Goal: Task Accomplishment & Management: Complete application form

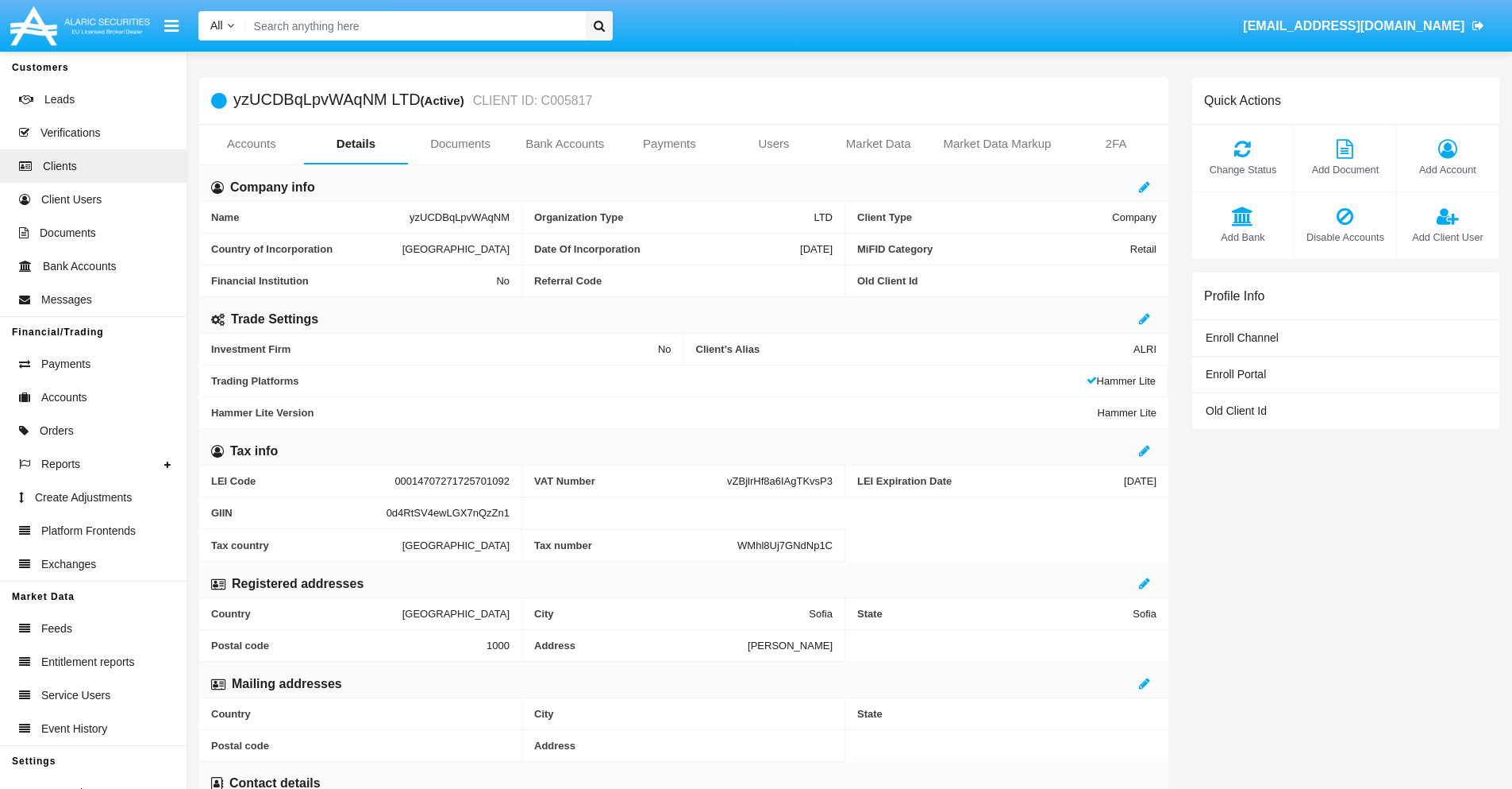
click at [774, 144] on link "Users" at bounding box center [773, 144] width 104 height 38
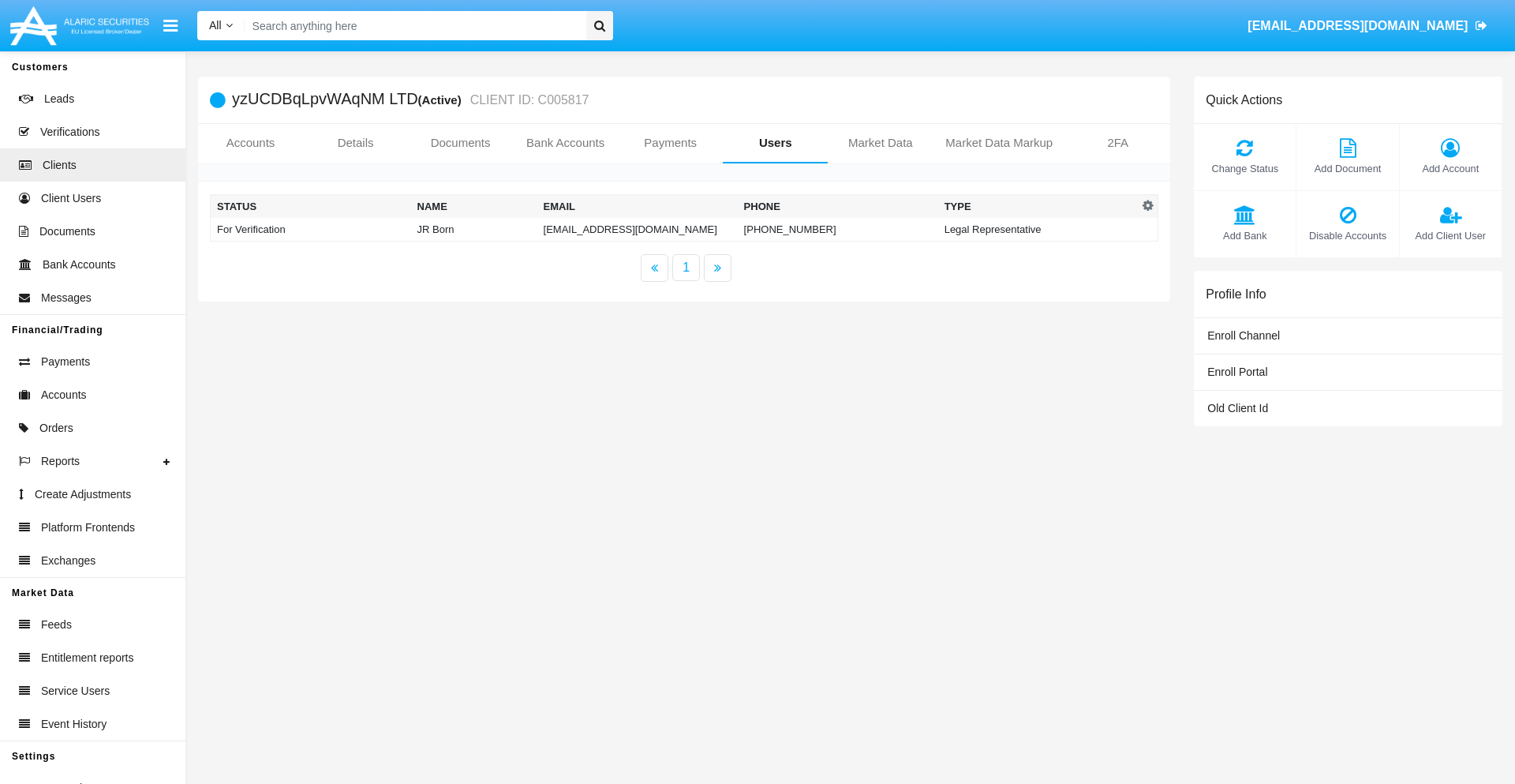
click at [637, 229] on td "[EMAIL_ADDRESS][DOMAIN_NAME]" at bounding box center [638, 229] width 201 height 23
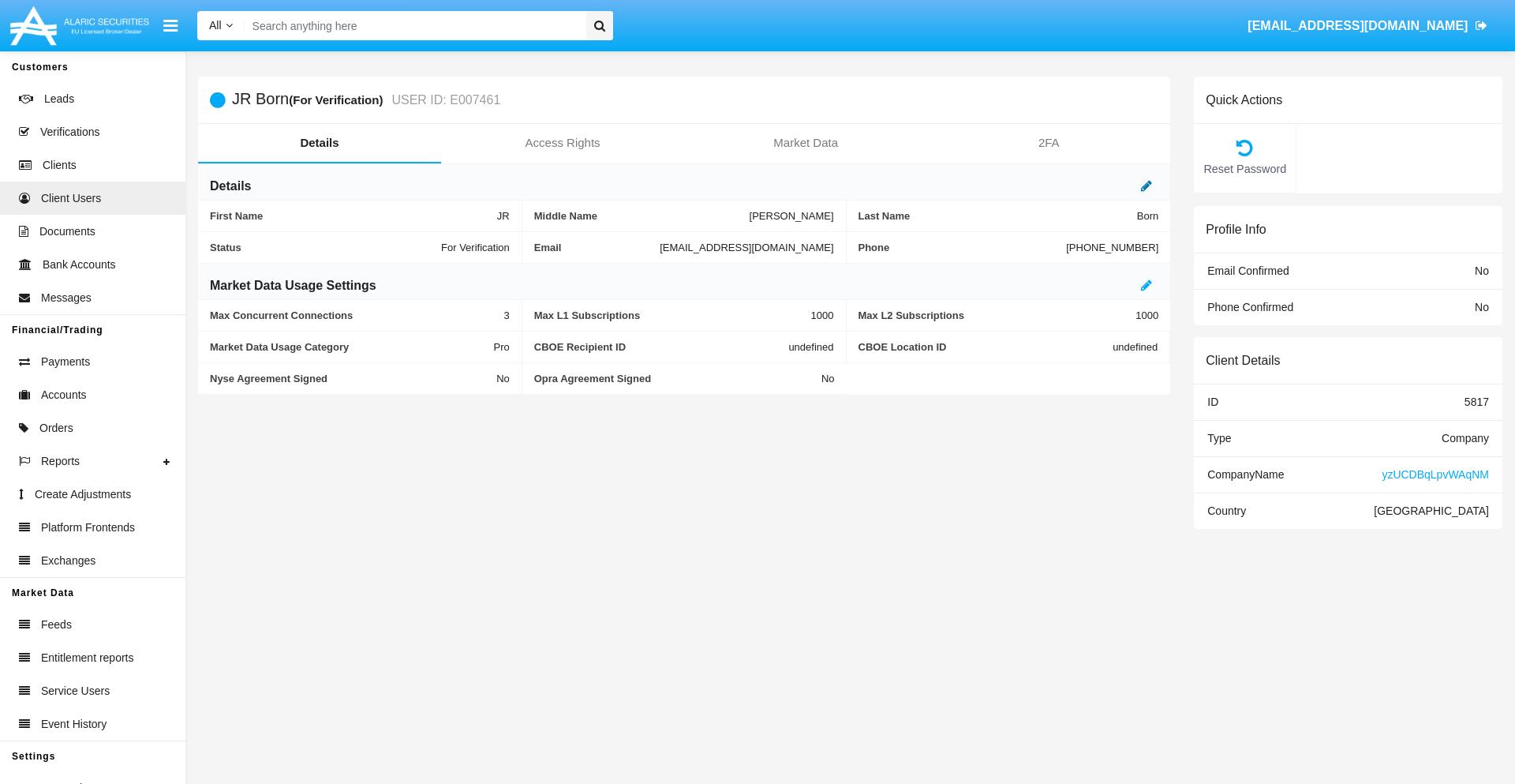
click at [1147, 185] on icon at bounding box center [1146, 185] width 11 height 13
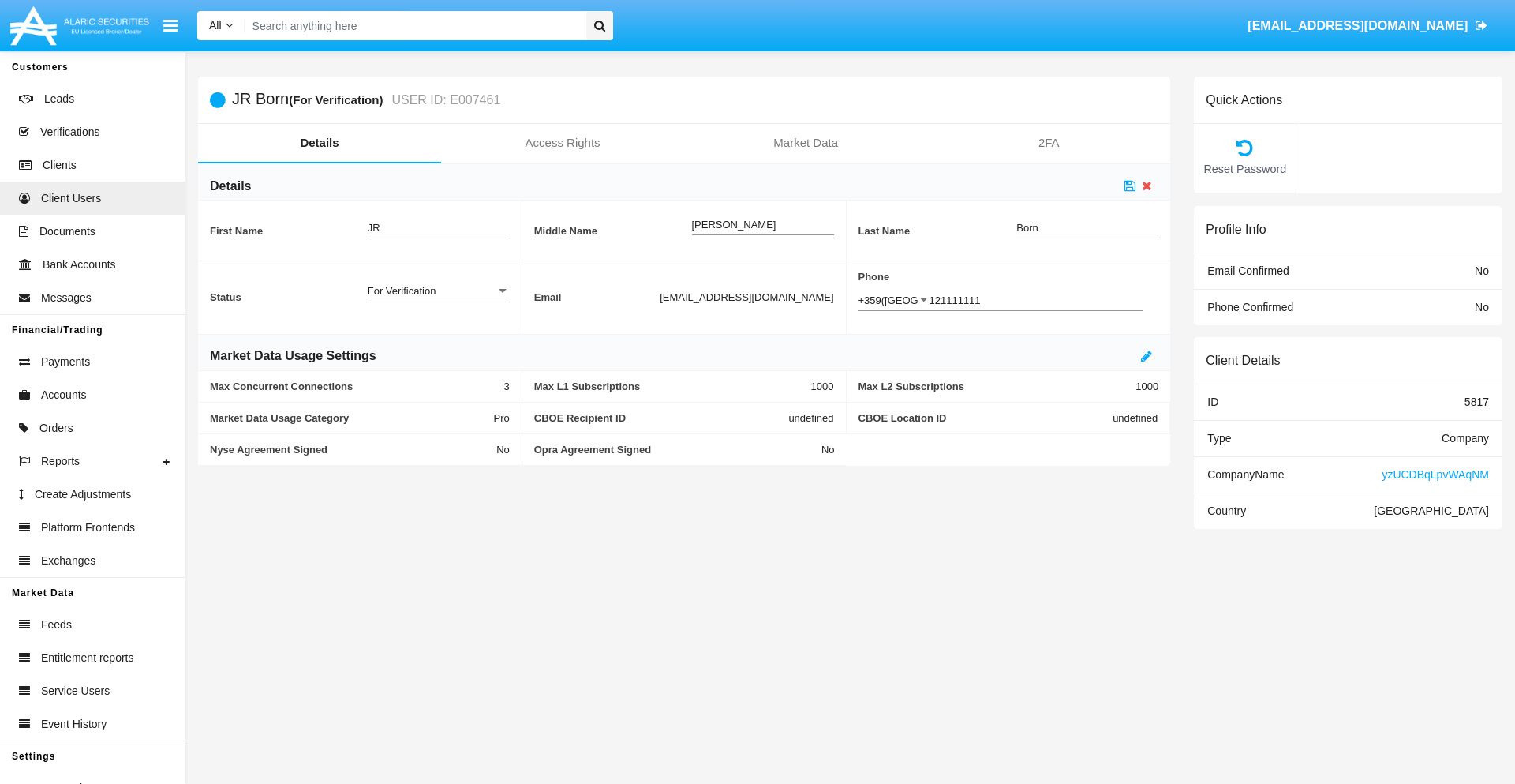
click at [438, 290] on div "For Verification" at bounding box center [432, 291] width 128 height 14
click at [438, 299] on span "Verified" at bounding box center [439, 300] width 142 height 31
click at [1131, 185] on icon at bounding box center [1130, 185] width 11 height 13
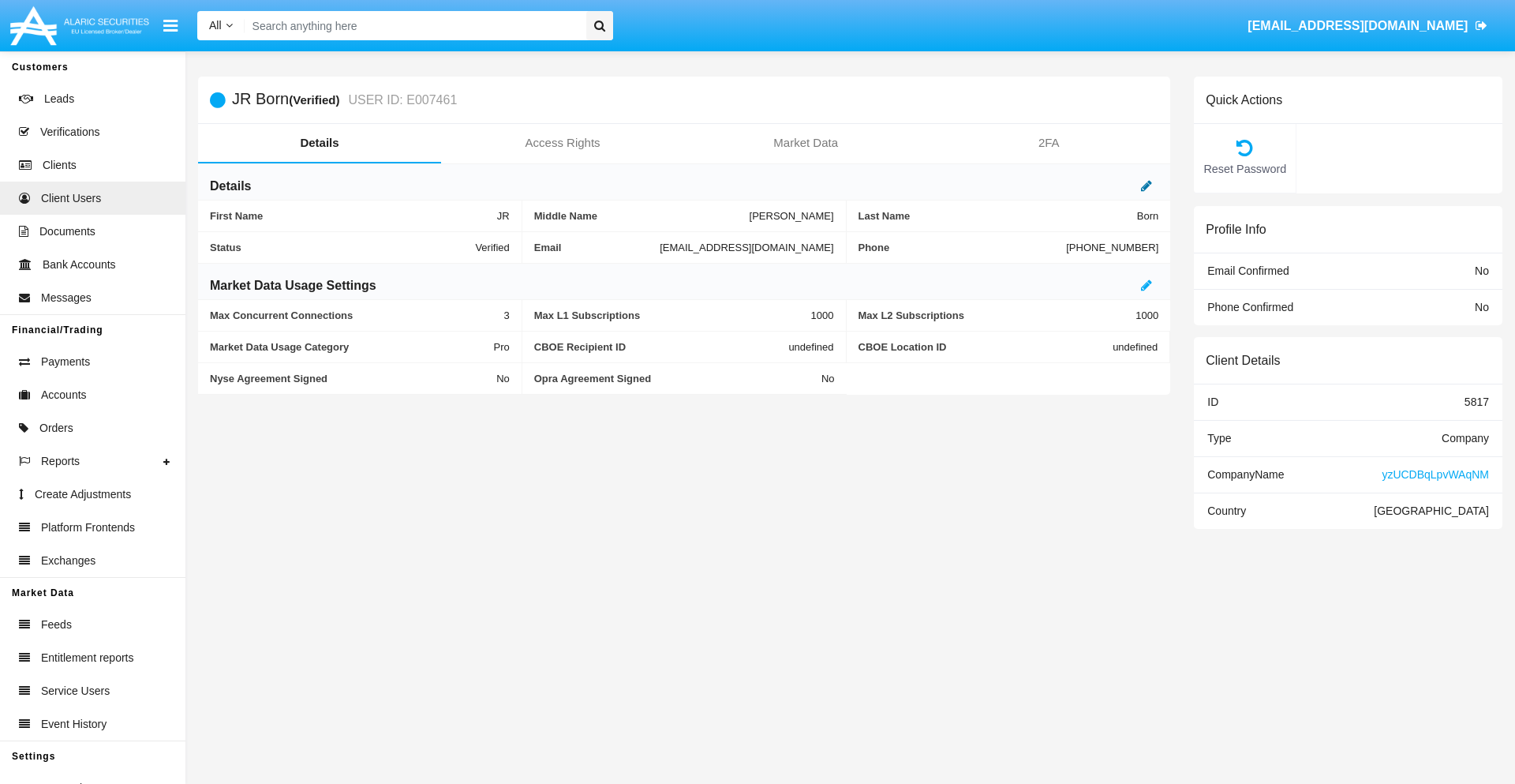
click at [1147, 185] on icon at bounding box center [1146, 185] width 11 height 13
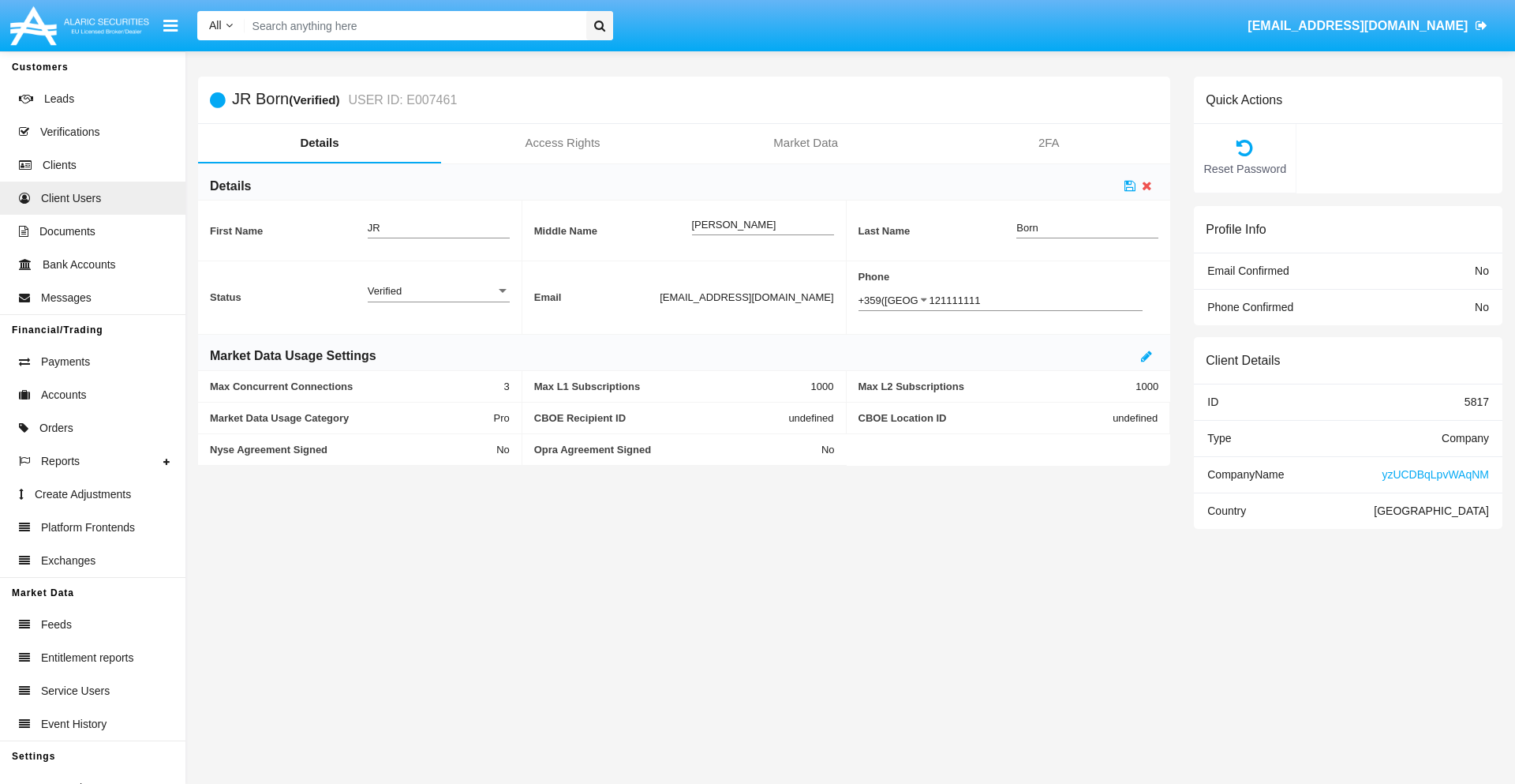
click at [438, 290] on div "Verified" at bounding box center [432, 291] width 128 height 14
click at [438, 299] on span "Active" at bounding box center [439, 300] width 142 height 31
click at [1131, 185] on icon at bounding box center [1130, 185] width 11 height 13
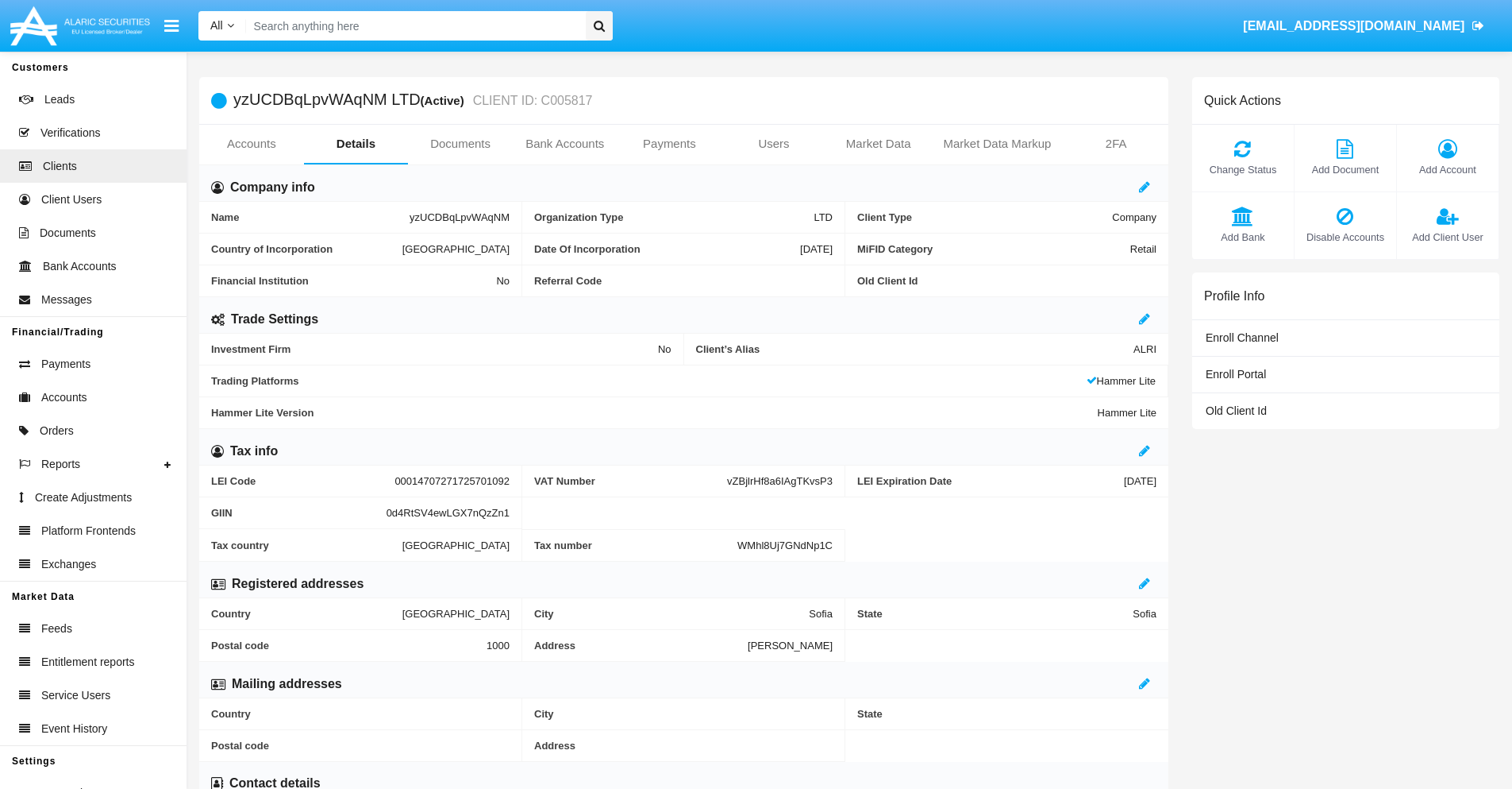
click at [1447, 236] on span "Add Client User" at bounding box center [1448, 236] width 86 height 15
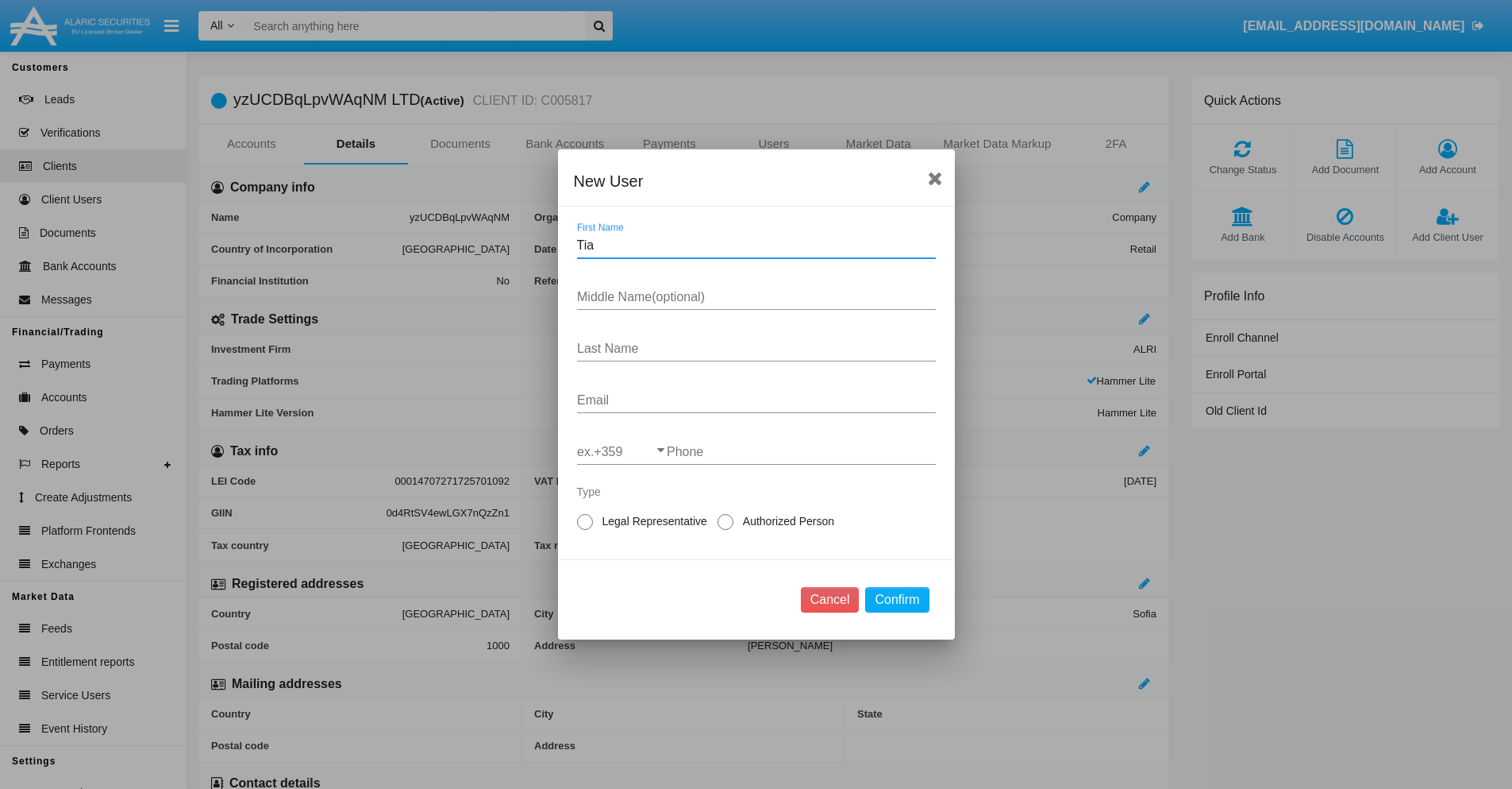
type input "Tia"
type input "Kenton"
type input "Mante"
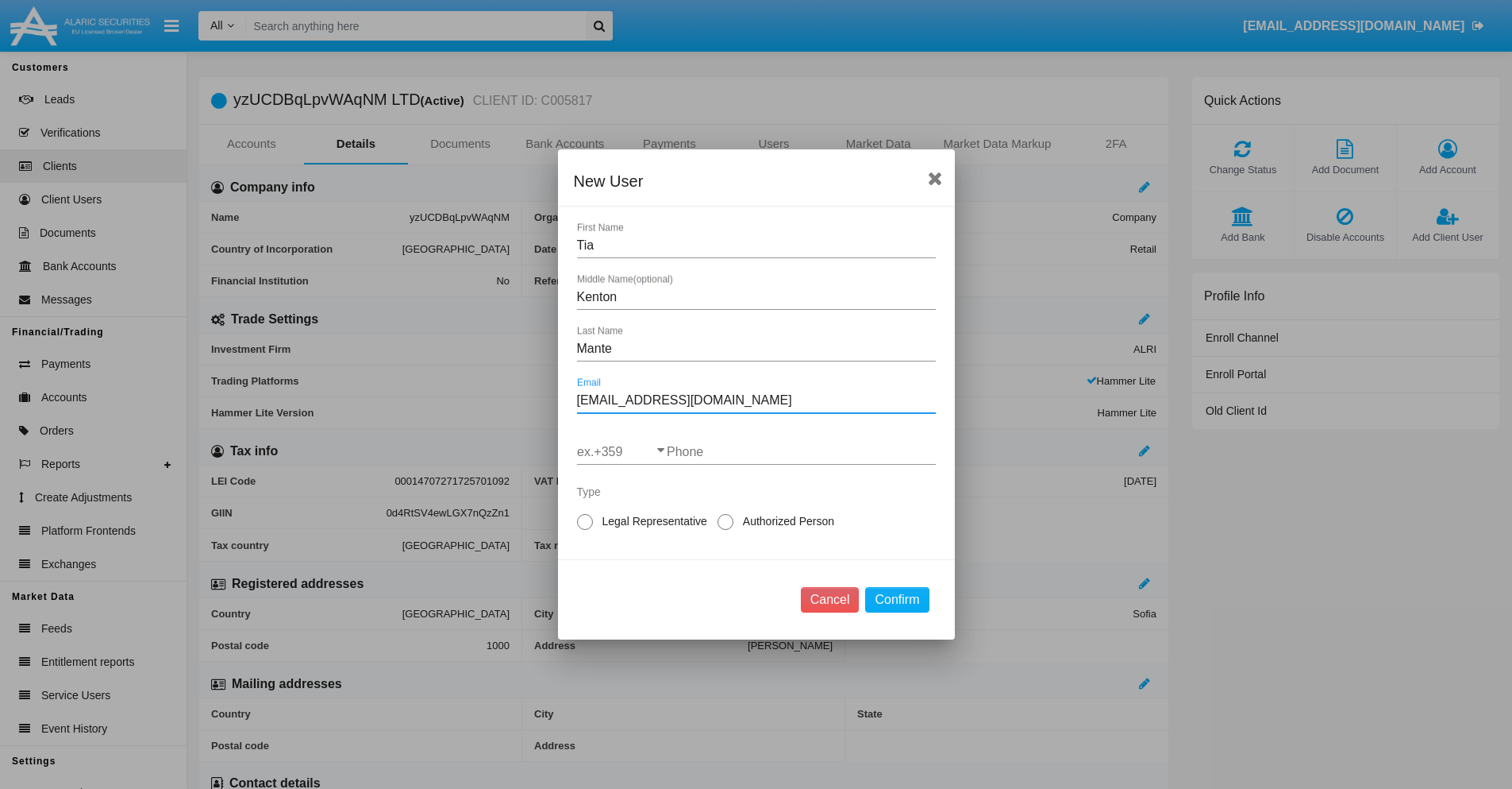
type input "[EMAIL_ADDRESS][DOMAIN_NAME]"
click at [622, 452] on input "ex.+359" at bounding box center [622, 451] width 90 height 15
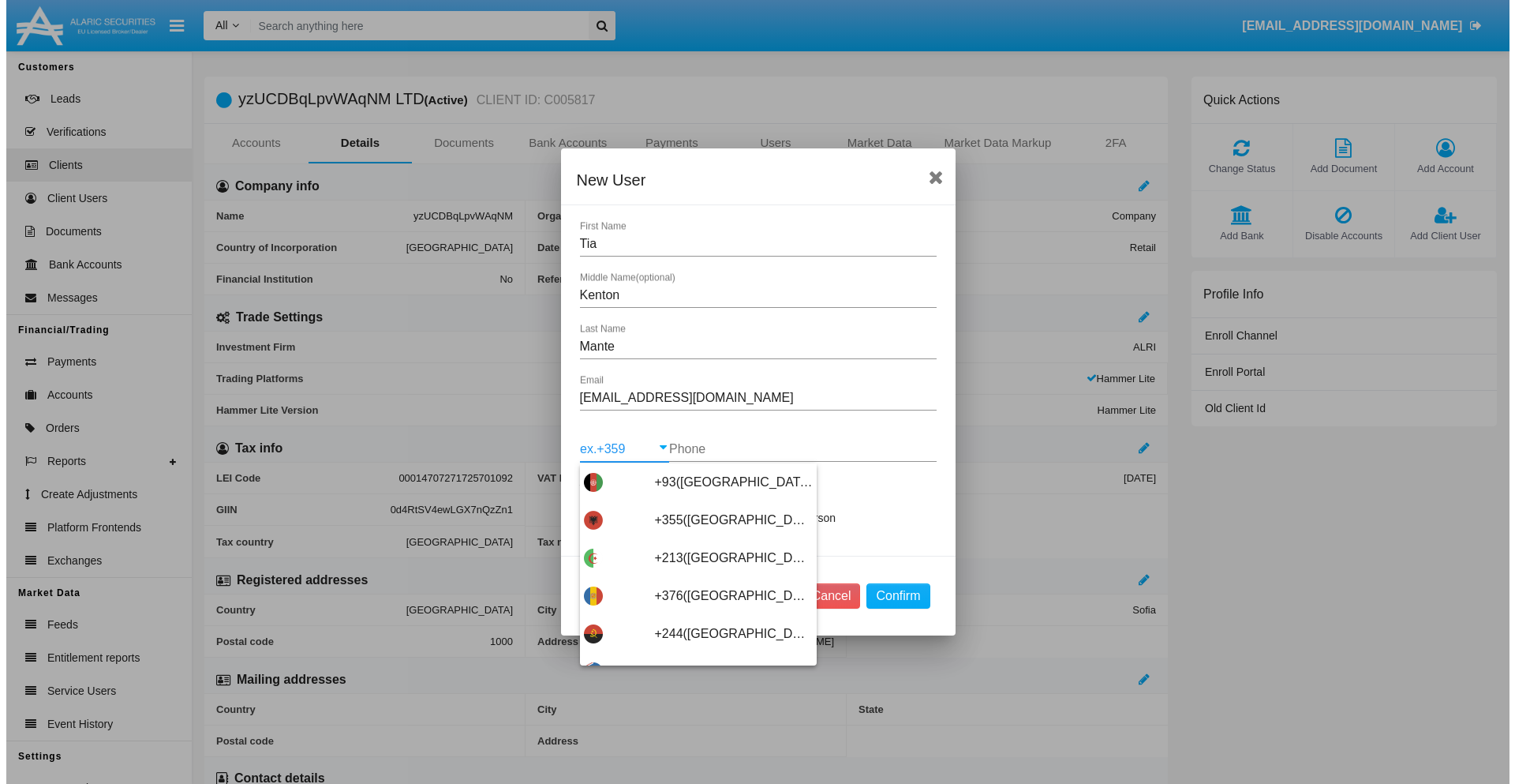
scroll to position [8396, 0]
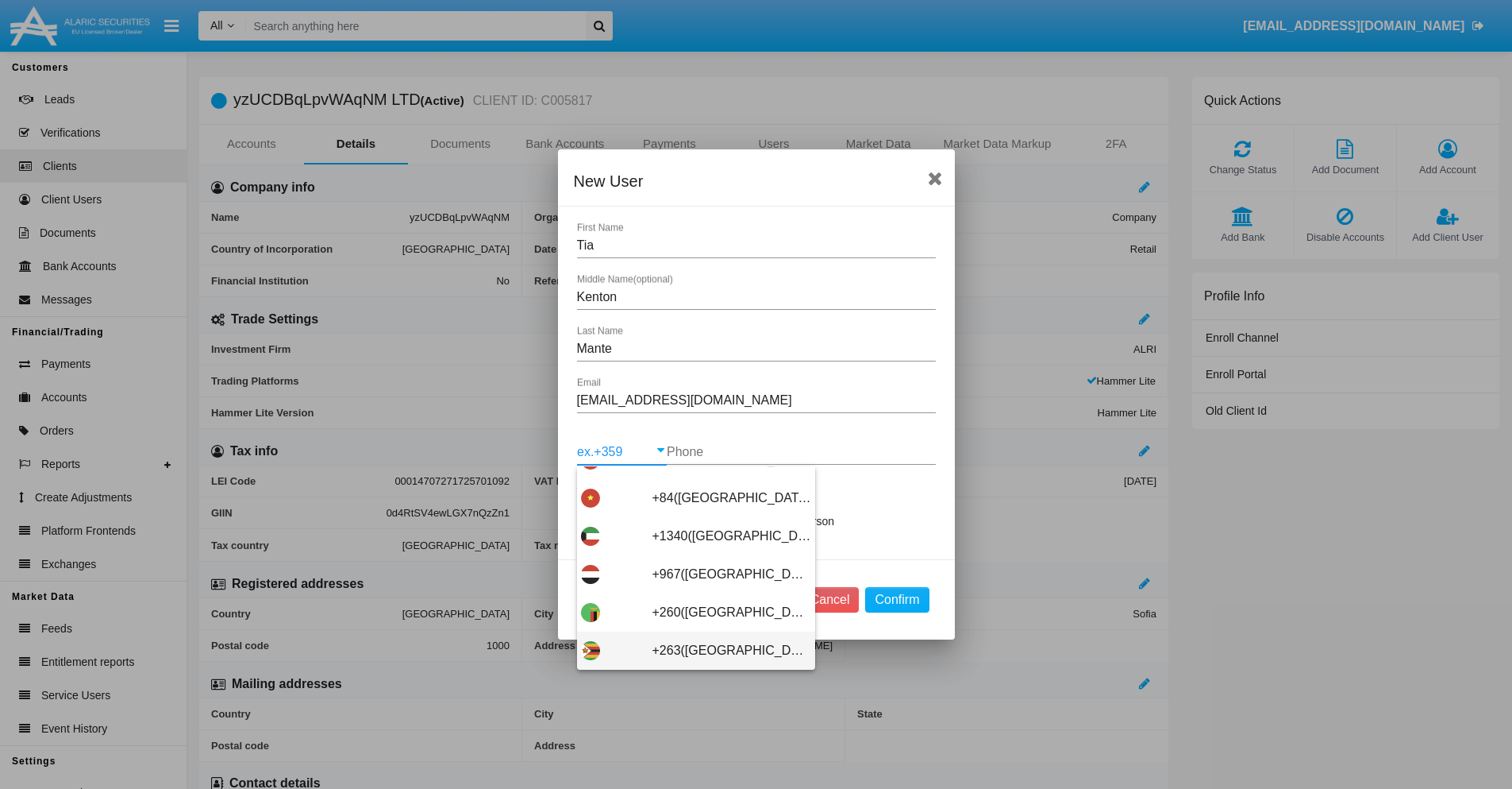
click at [690, 650] on span "+263([GEOGRAPHIC_DATA])" at bounding box center [731, 650] width 159 height 38
type input "+263(Zimbabwe)"
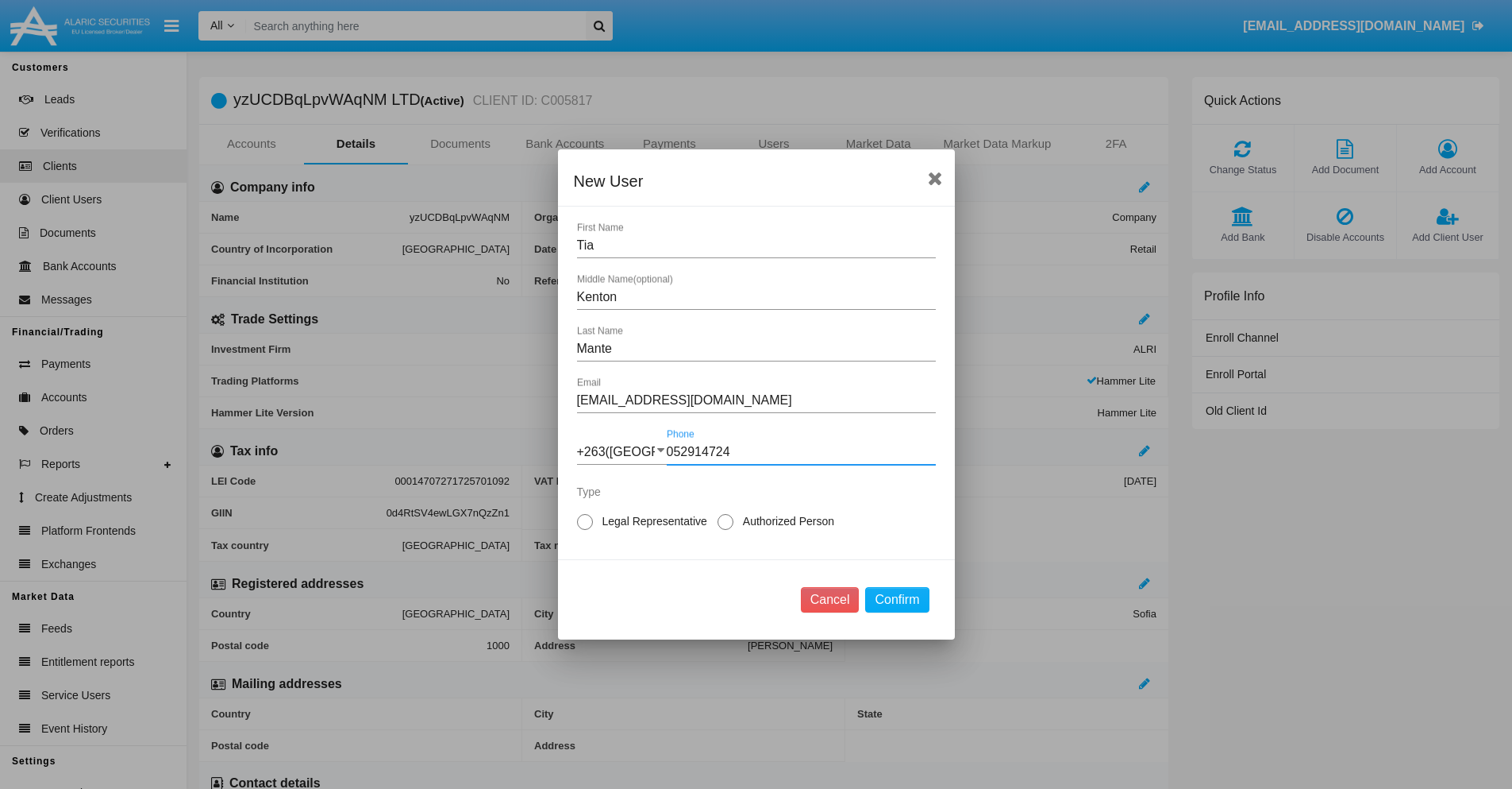
type input "052914724"
click at [785, 520] on span "Authorized Person" at bounding box center [785, 520] width 104 height 17
click at [725, 529] on input "Authorized Person" at bounding box center [724, 529] width 1 height 1
radio input "true"
click at [897, 600] on button "Confirm" at bounding box center [896, 600] width 63 height 25
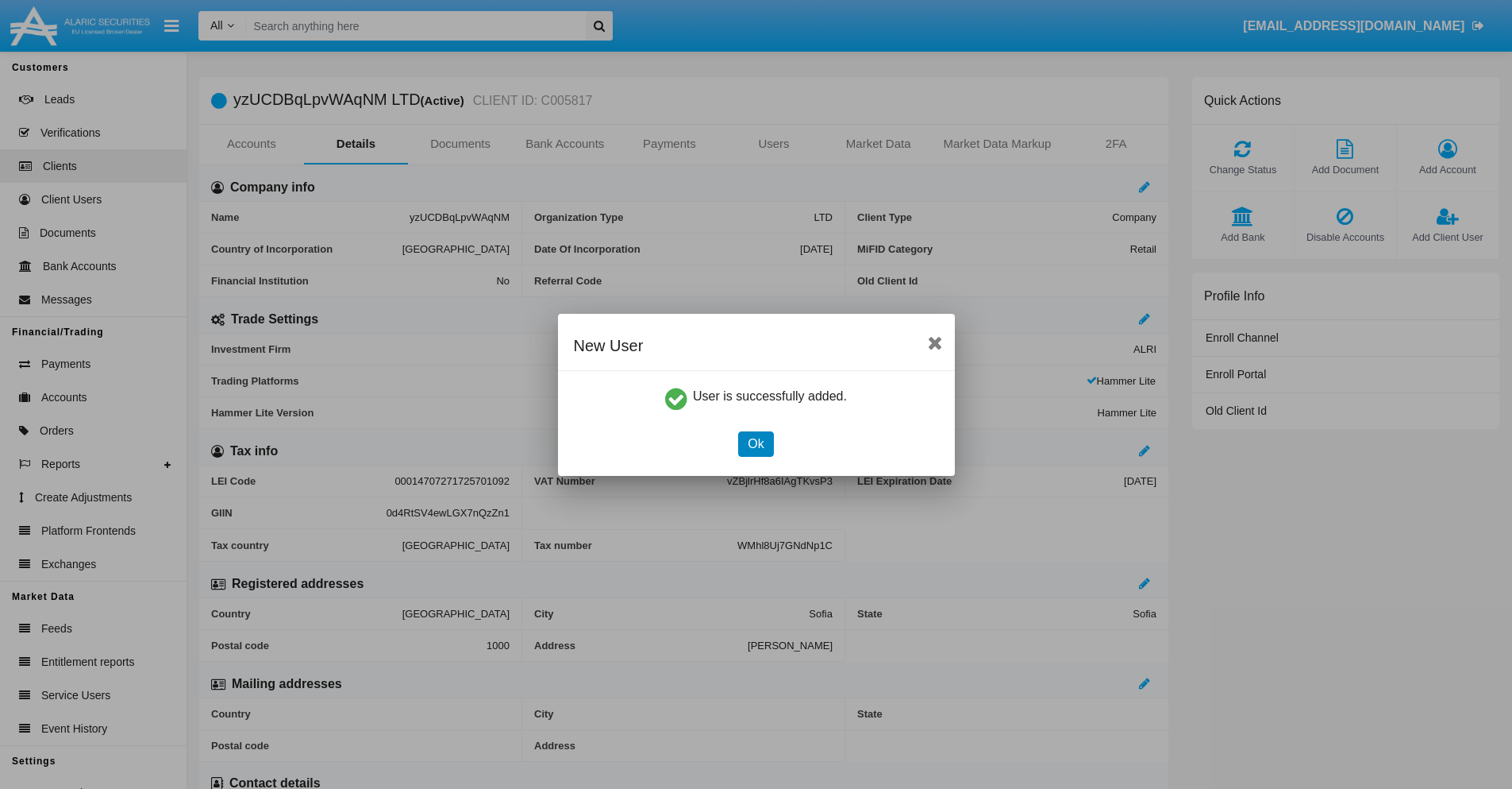
click at [756, 443] on button "Ok" at bounding box center [756, 444] width 35 height 25
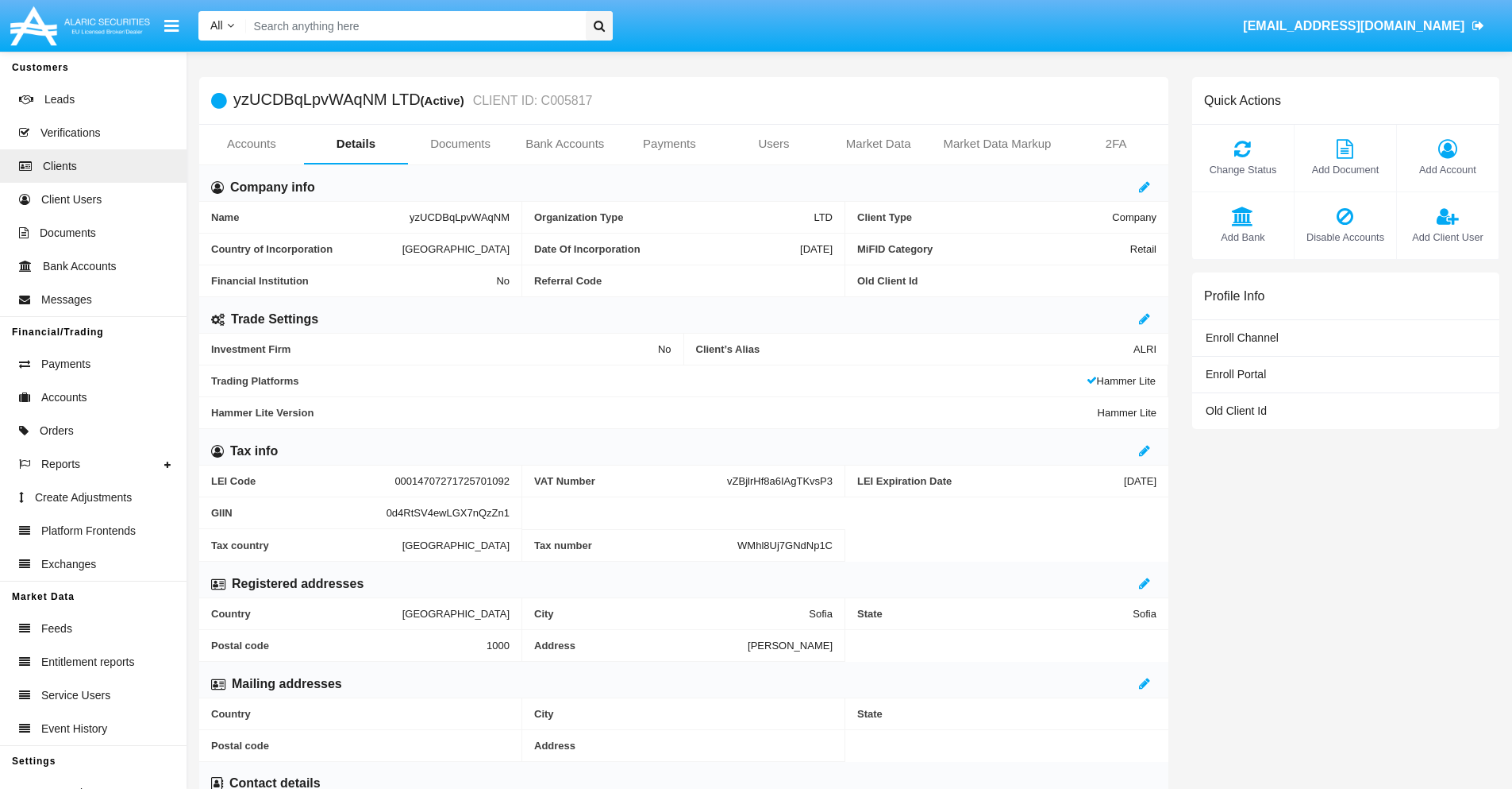
click at [1447, 236] on span "Add Client User" at bounding box center [1448, 236] width 86 height 15
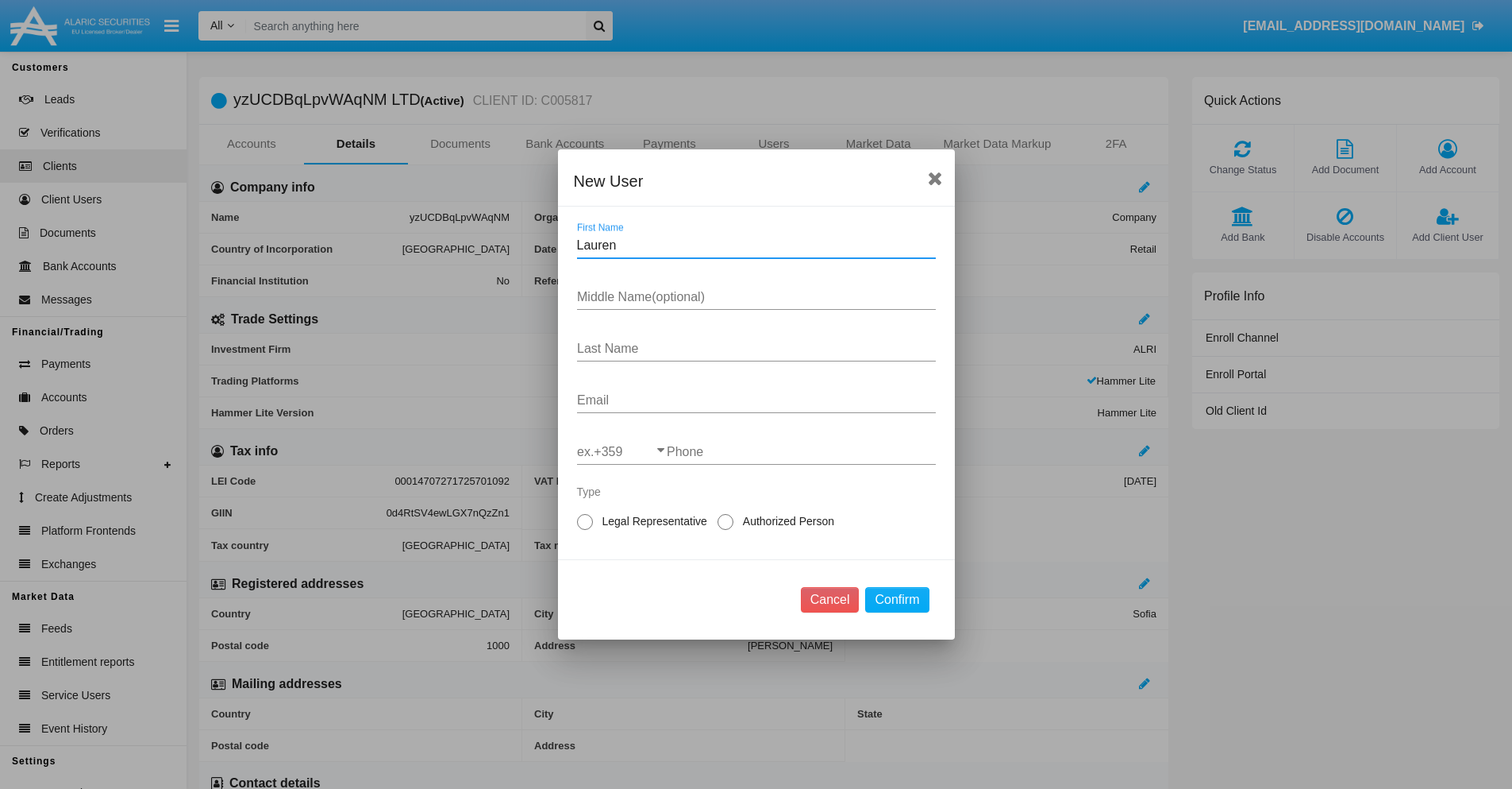
type input "Lauren"
type input "Scot"
type input "Walker"
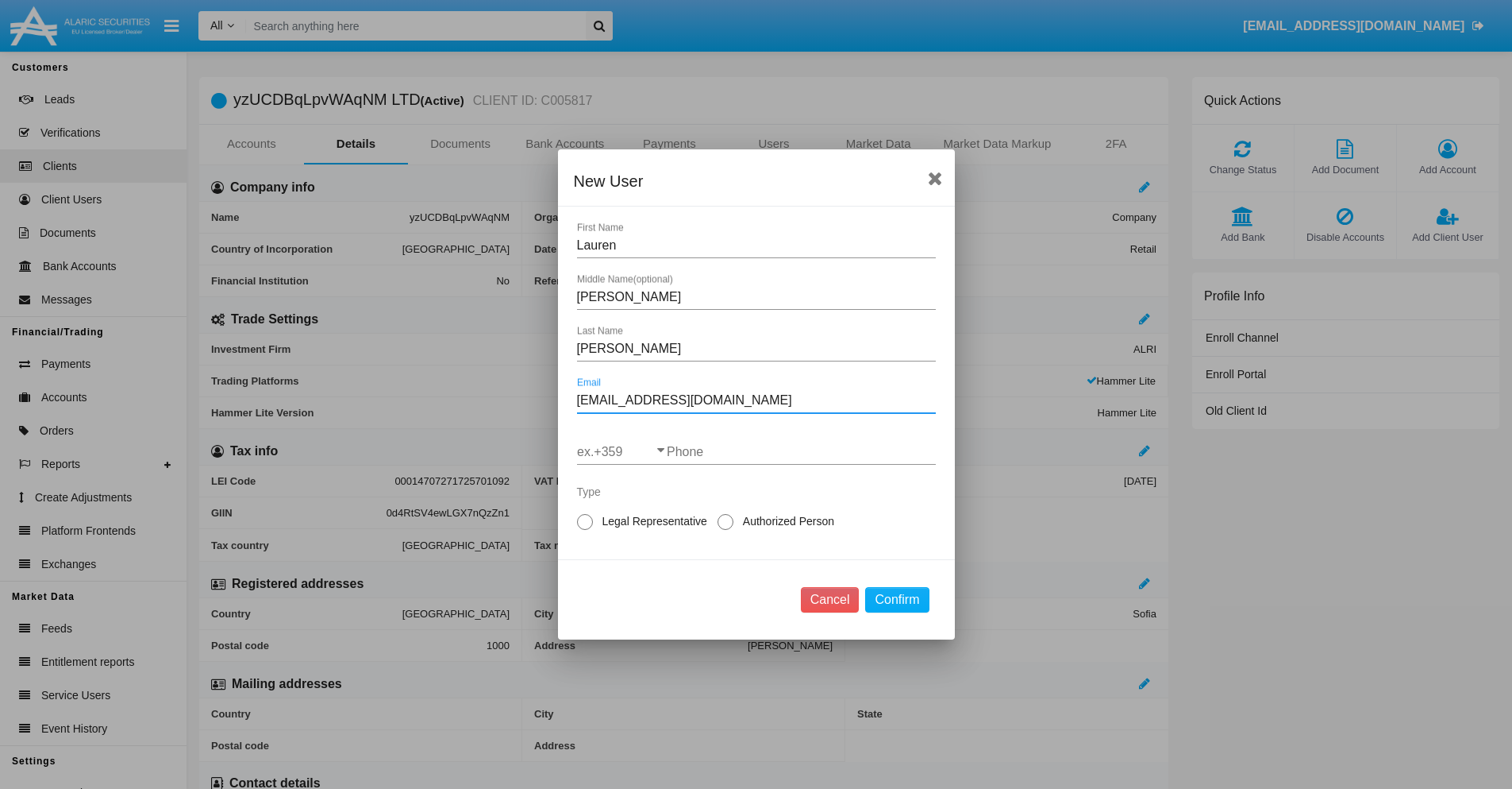
type input "[EMAIL_ADDRESS][DOMAIN_NAME]"
click at [622, 452] on input "ex.+359" at bounding box center [622, 451] width 90 height 15
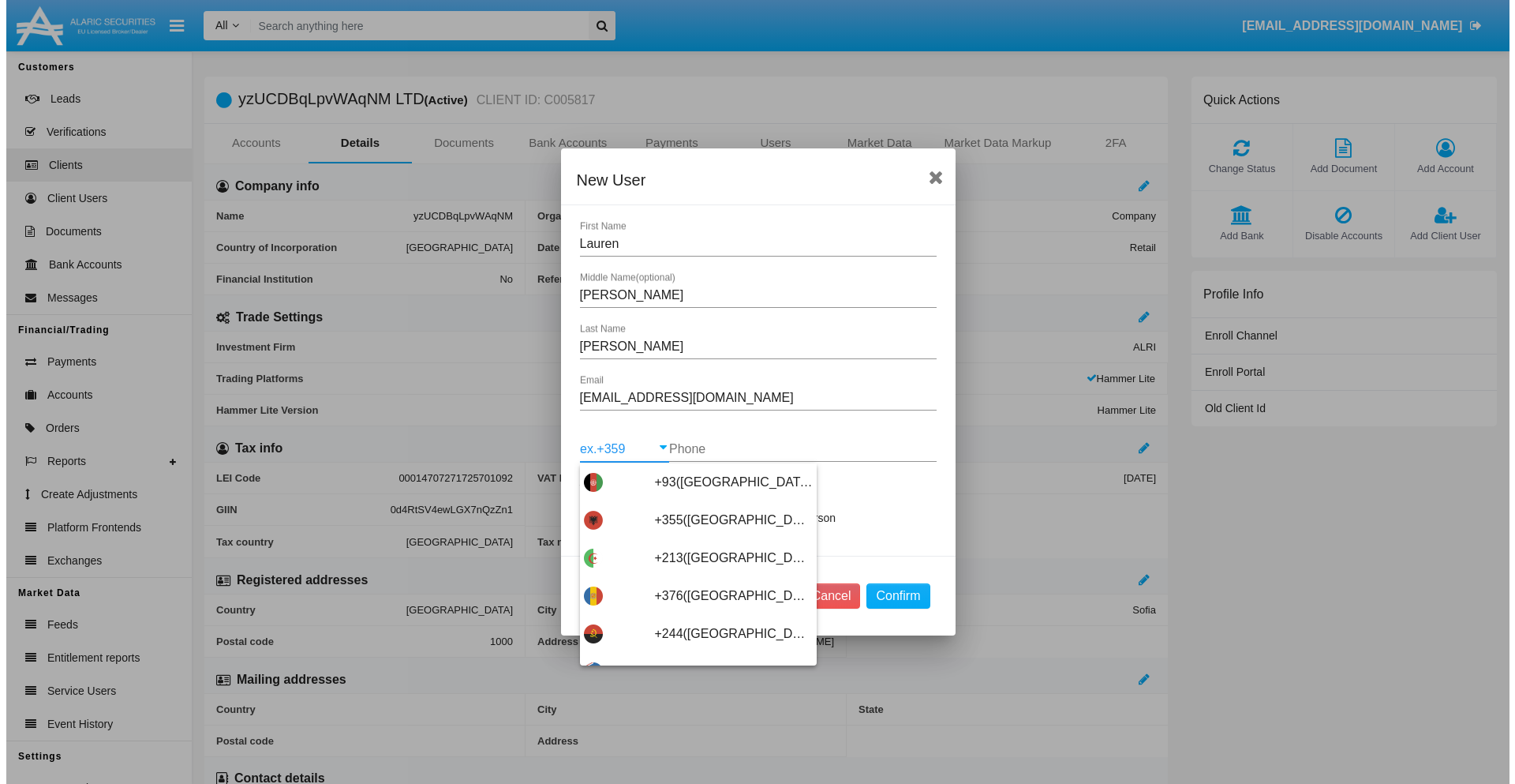
scroll to position [8396, 0]
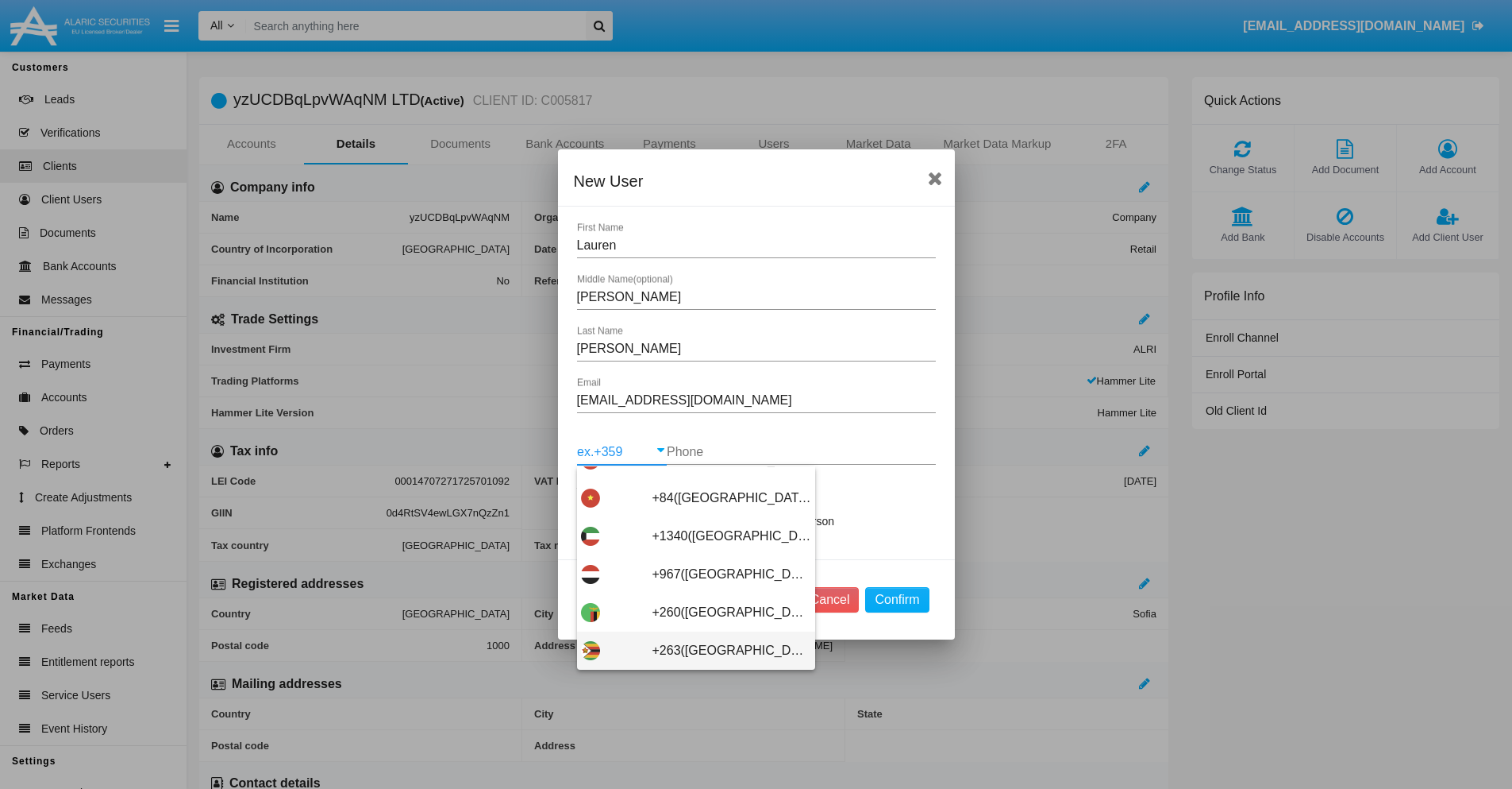
click at [690, 650] on span "+263(Zimbabwe)" at bounding box center [731, 650] width 159 height 38
type input "+263(Zimbabwe)"
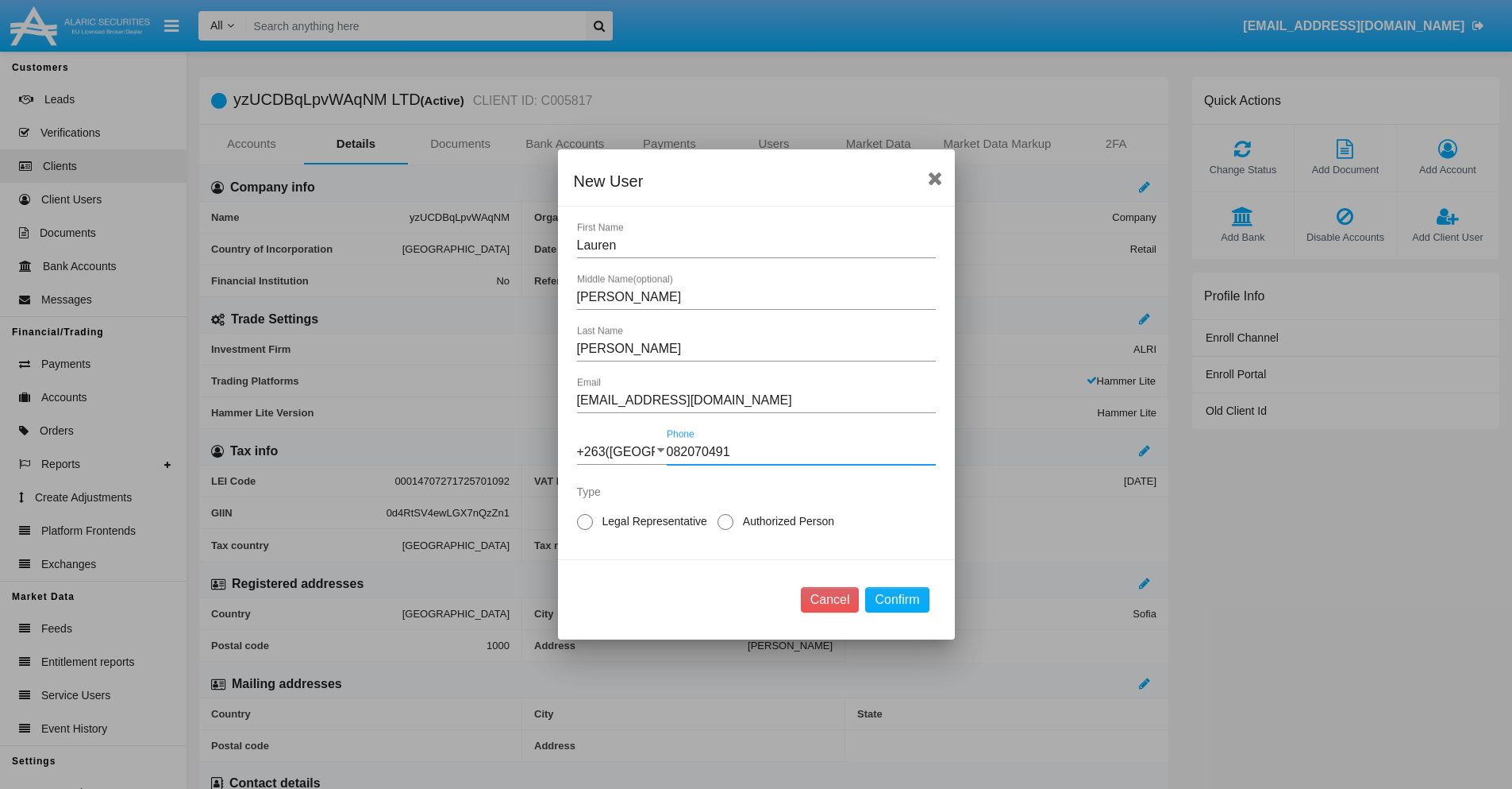
type input "082070491"
click at [652, 520] on span "Legal Representative" at bounding box center [651, 520] width 118 height 17
click at [585, 529] on input "Legal Representative" at bounding box center [585, 529] width 1 height 1
radio input "true"
click at [897, 600] on button "Confirm" at bounding box center [896, 600] width 63 height 25
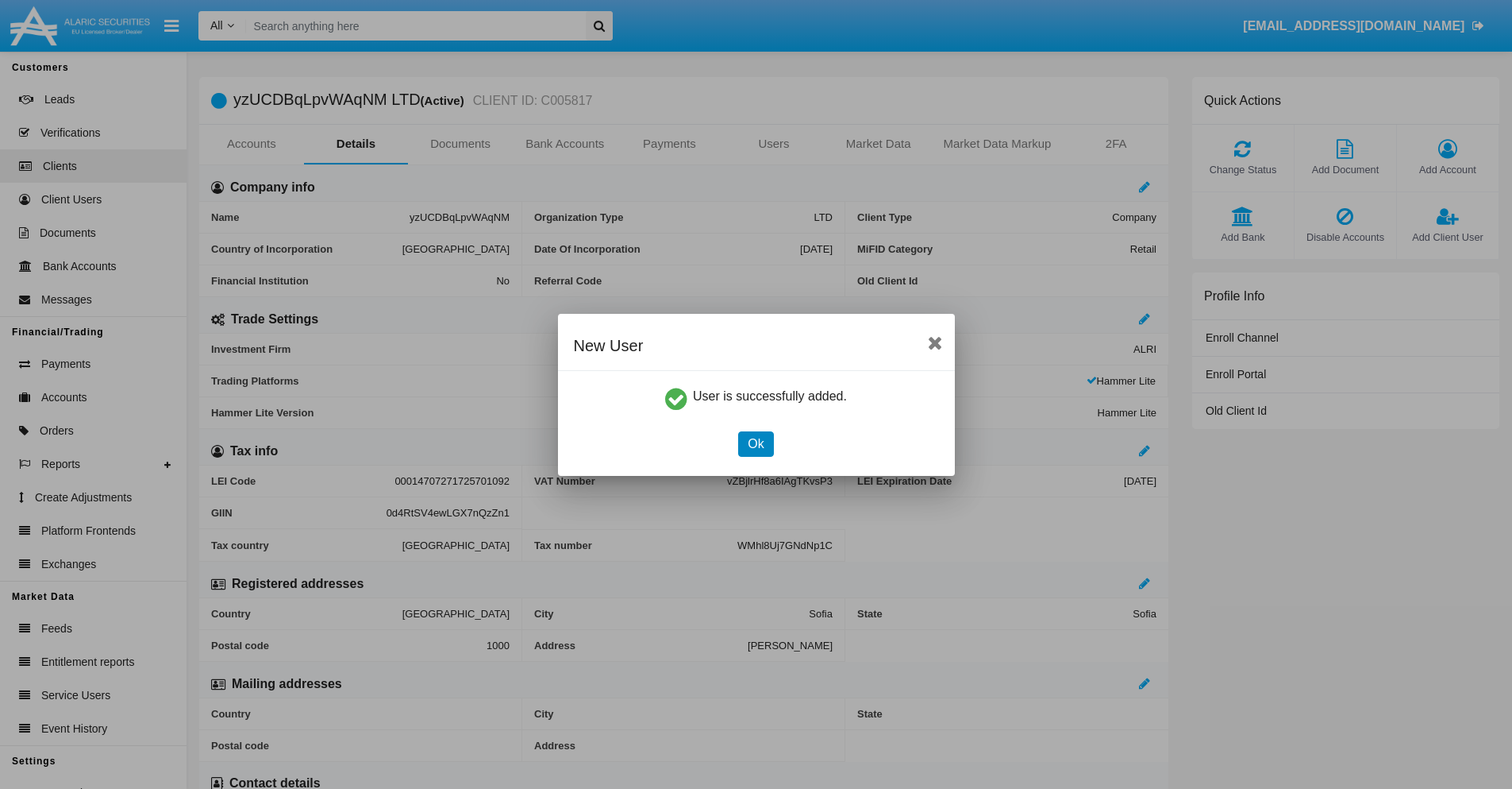
click at [756, 443] on button "Ok" at bounding box center [756, 444] width 35 height 25
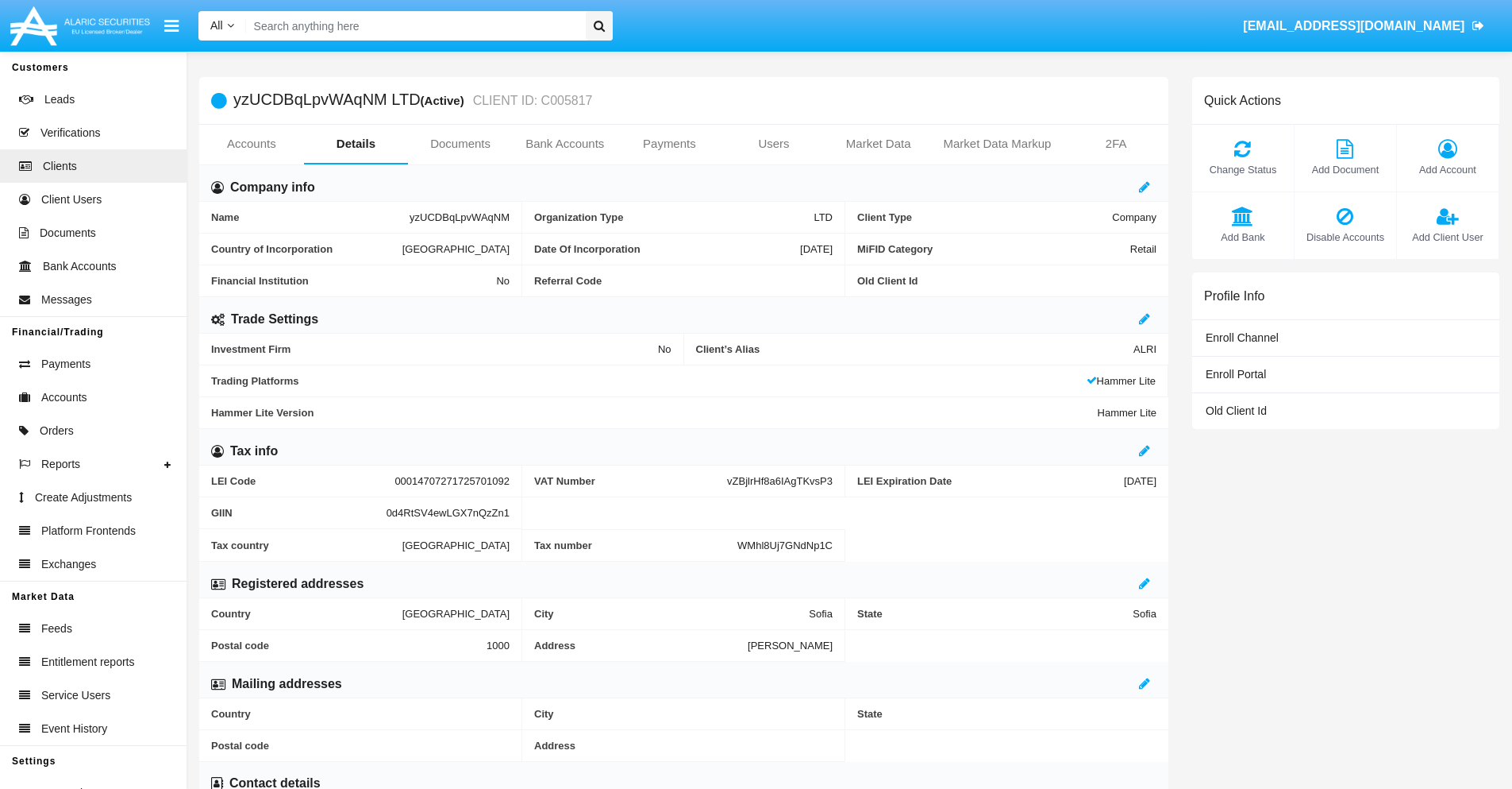
click at [774, 144] on link "Users" at bounding box center [773, 144] width 104 height 38
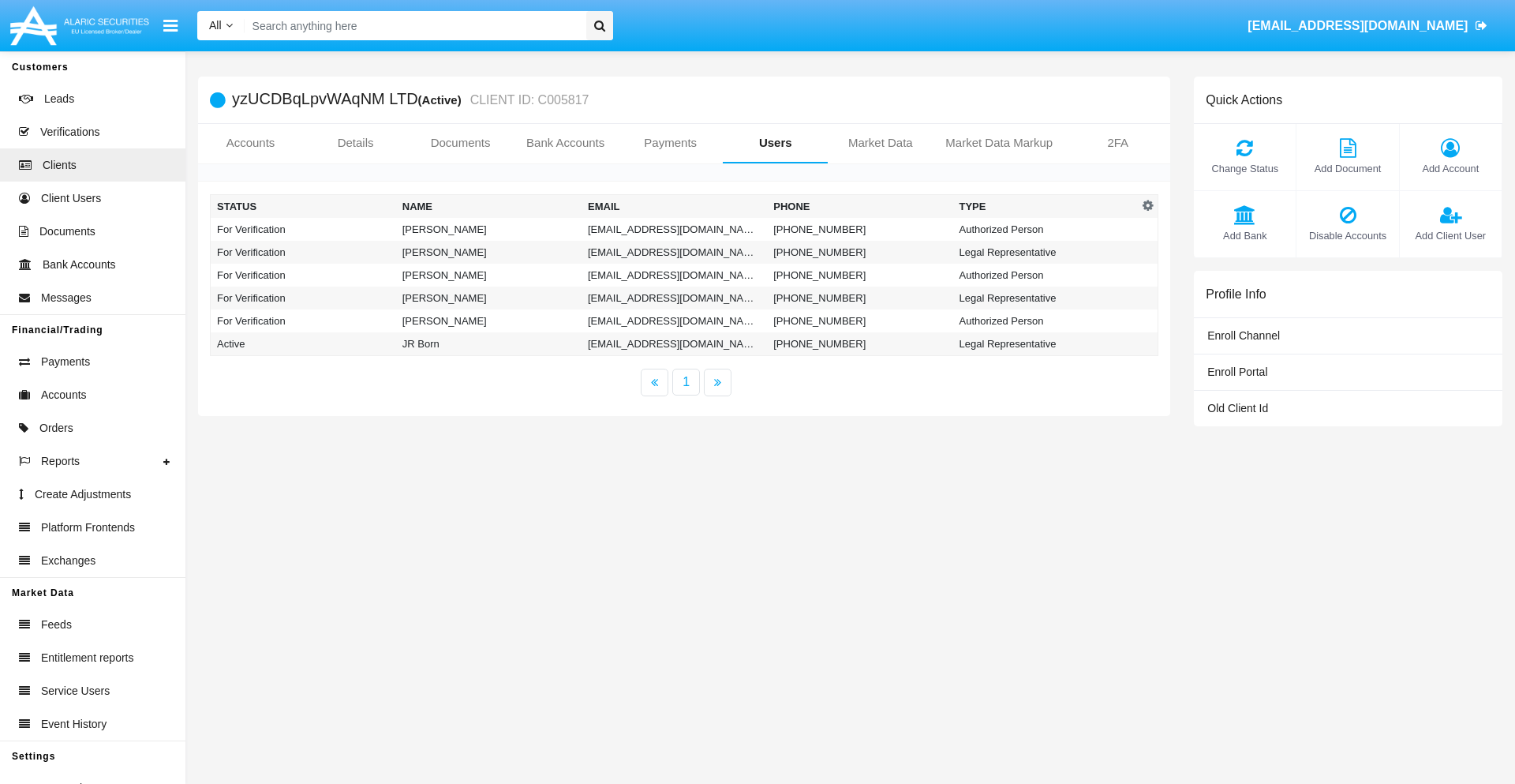
click at [674, 229] on td "[EMAIL_ADDRESS][DOMAIN_NAME]" at bounding box center [674, 229] width 185 height 23
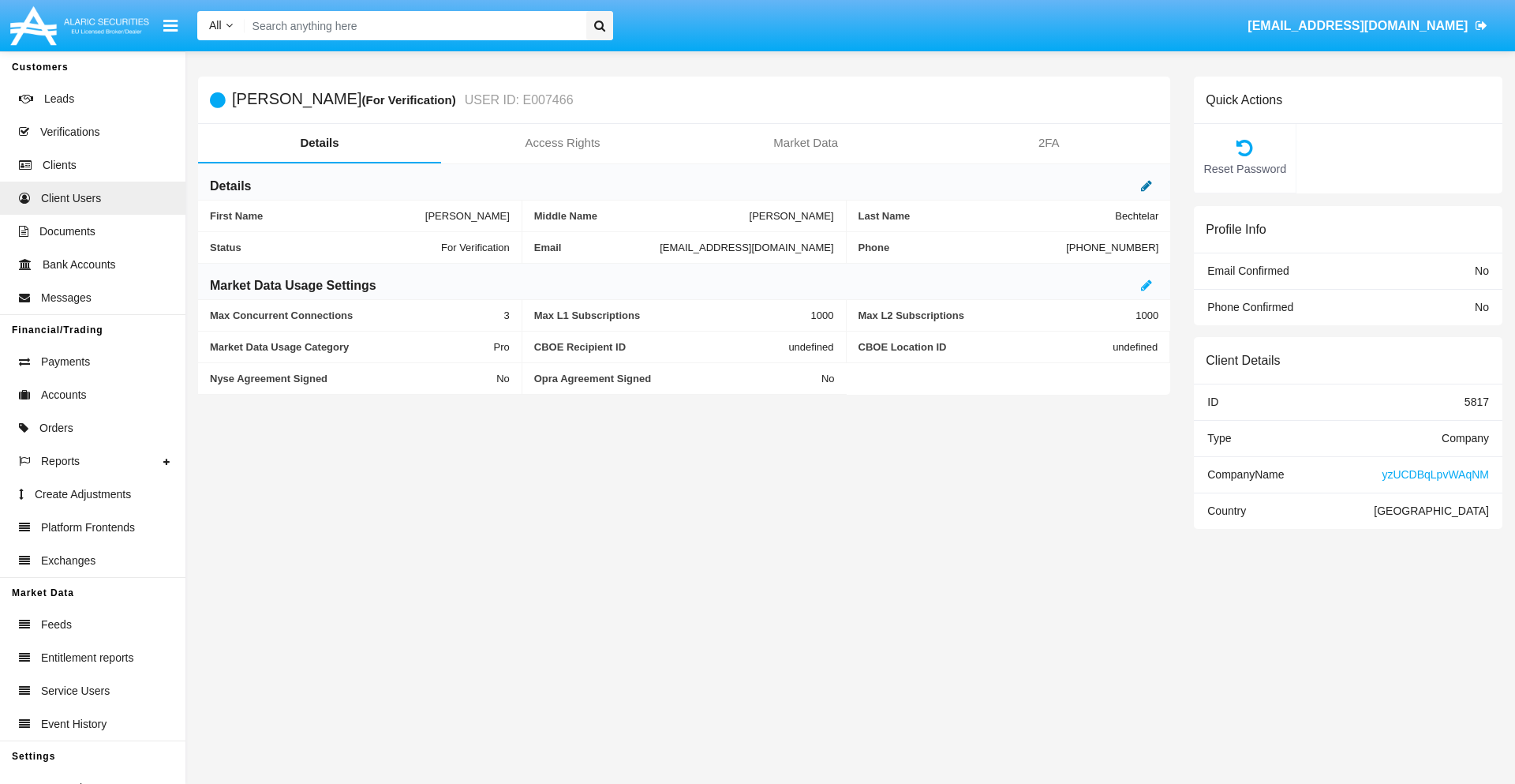
click at [1147, 185] on icon at bounding box center [1146, 185] width 11 height 13
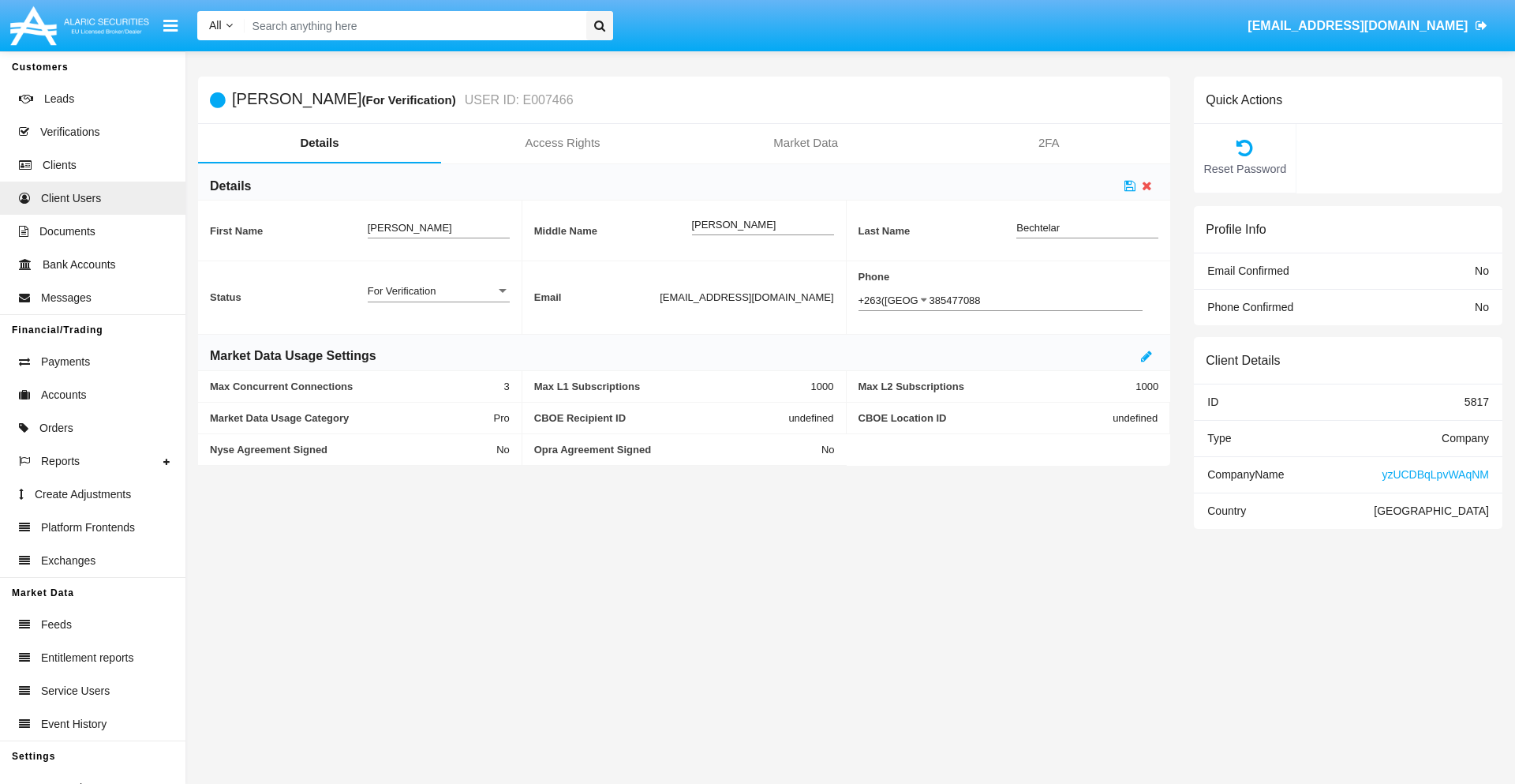
click at [438, 290] on div "For Verification" at bounding box center [432, 291] width 128 height 14
click at [438, 299] on span "Verified" at bounding box center [439, 300] width 142 height 31
click at [1131, 185] on icon at bounding box center [1130, 185] width 11 height 13
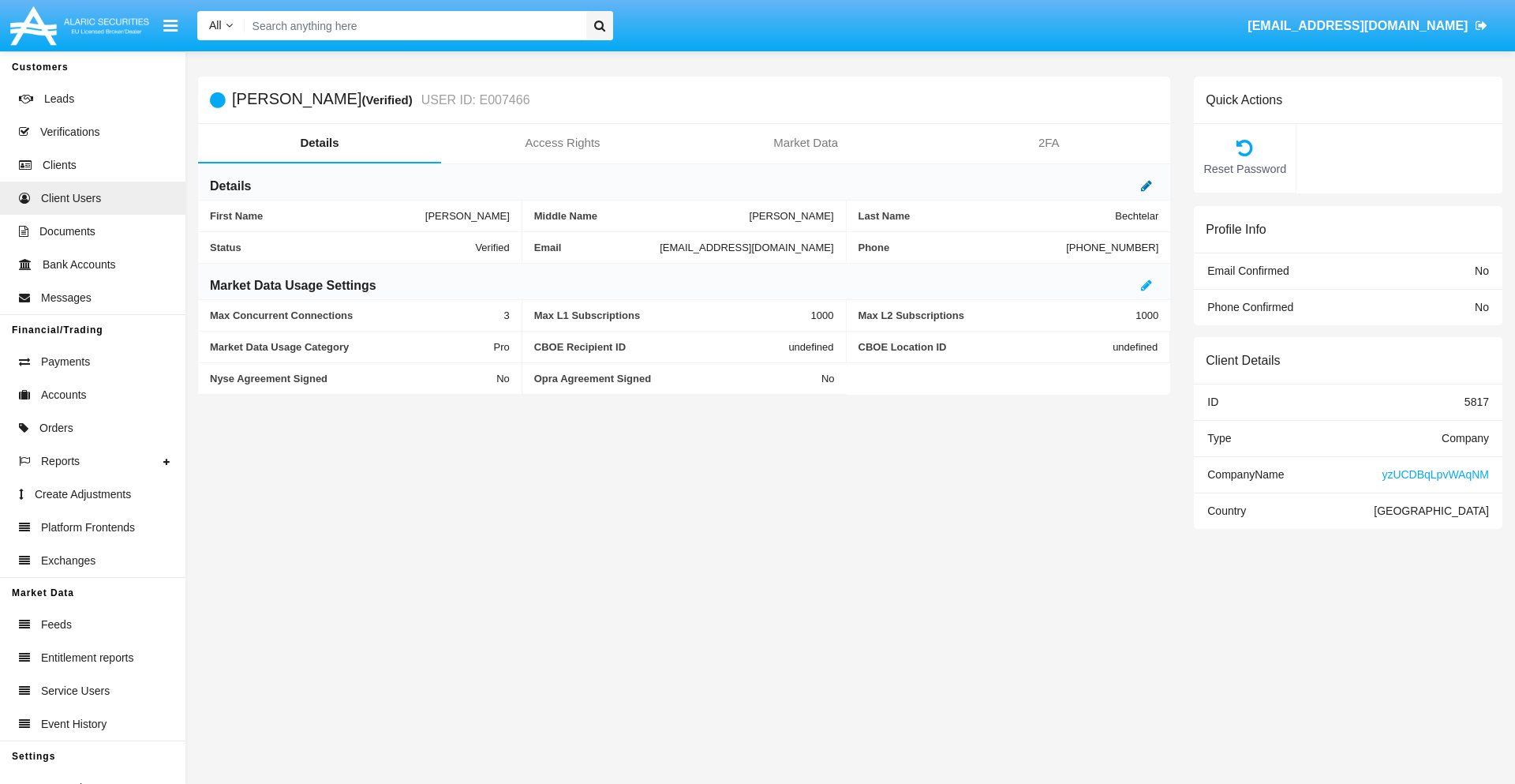
click at [1147, 185] on icon at bounding box center [1146, 185] width 11 height 13
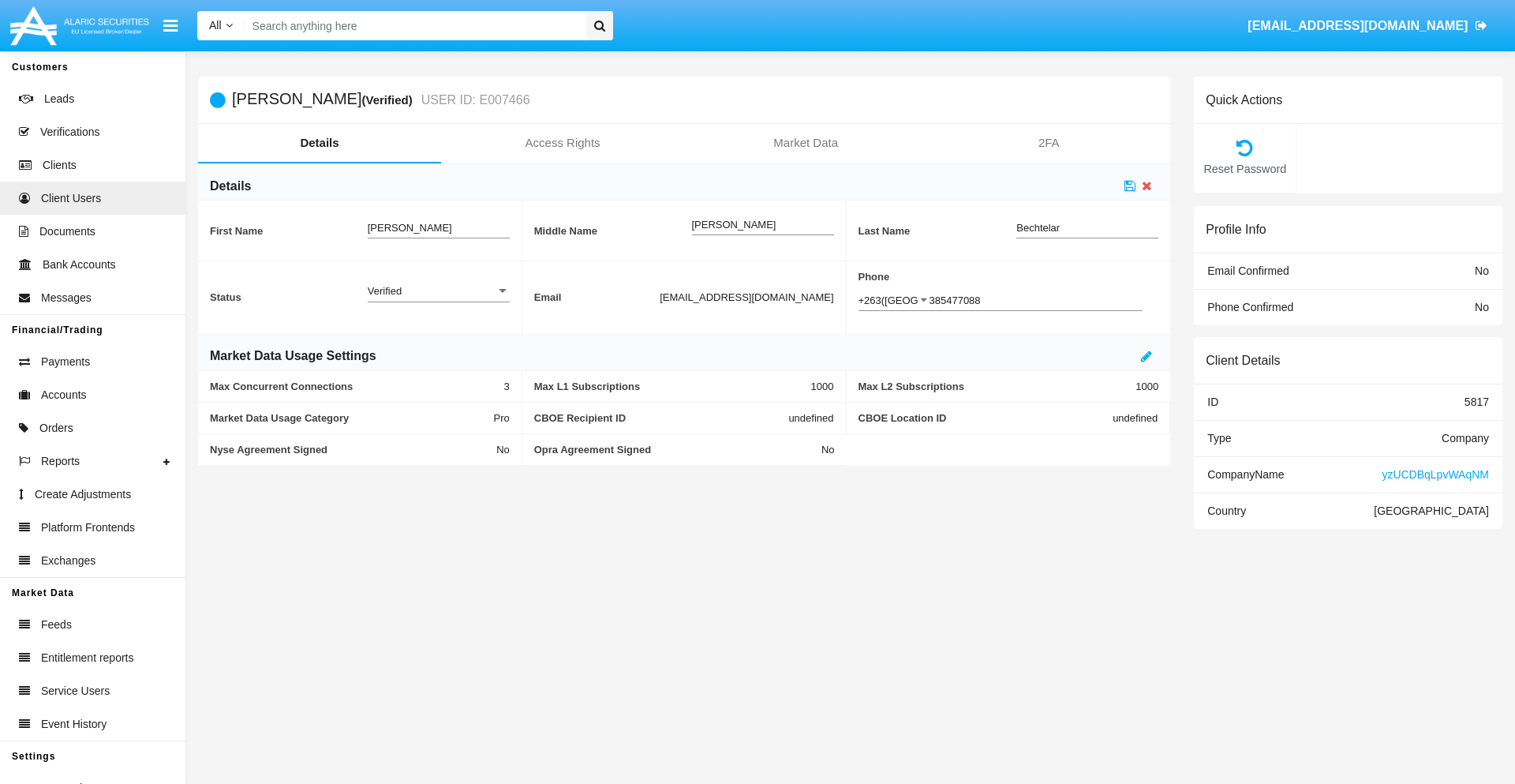
click at [438, 290] on div "Verified" at bounding box center [432, 291] width 128 height 14
click at [438, 299] on span "Active" at bounding box center [426, 300] width 116 height 31
click at [1131, 185] on icon at bounding box center [1130, 185] width 11 height 13
